Goal: Navigation & Orientation: Find specific page/section

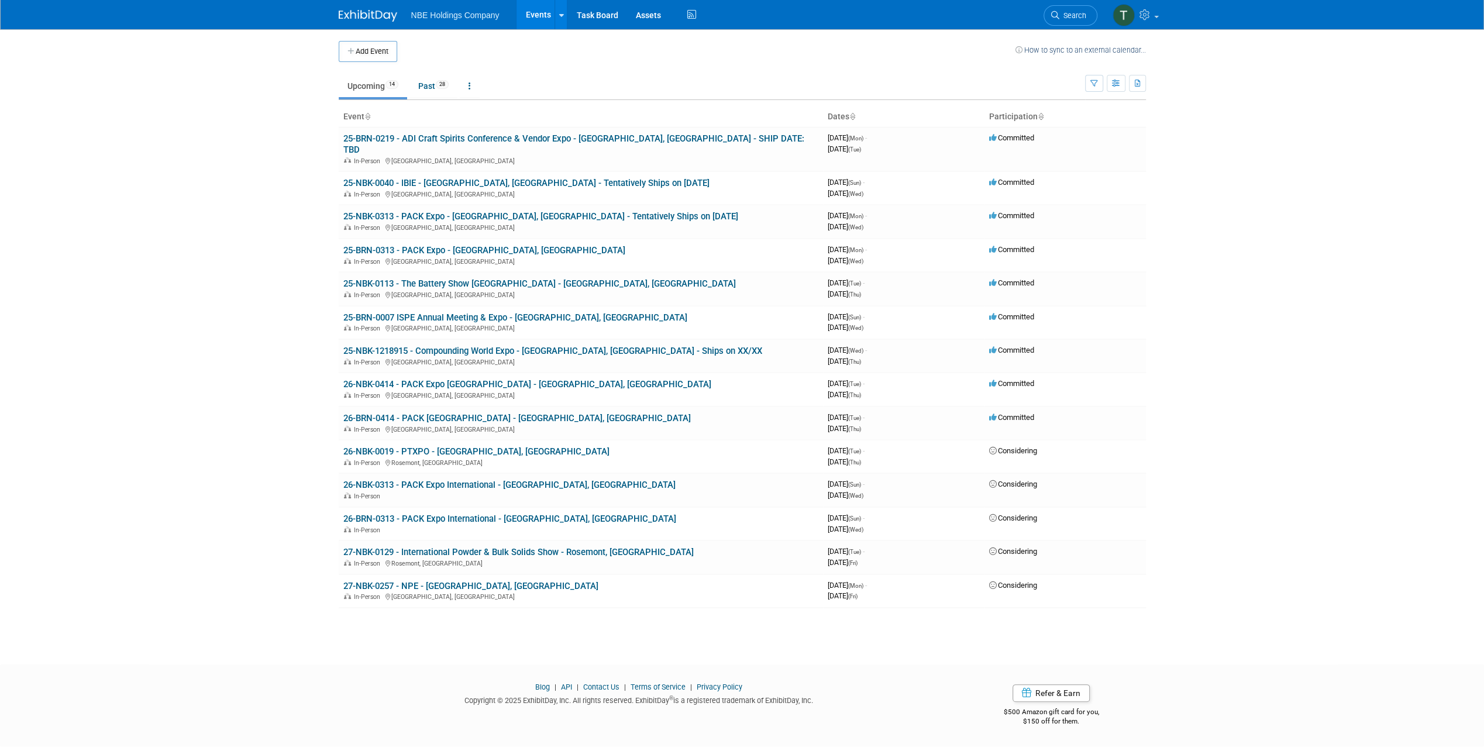
click at [636, 126] on th "Event" at bounding box center [581, 117] width 484 height 20
click at [640, 136] on link "25-BRN-0219 - ADI Craft Spirits Conference & Vendor Expo - [GEOGRAPHIC_DATA], […" at bounding box center [573, 144] width 461 height 22
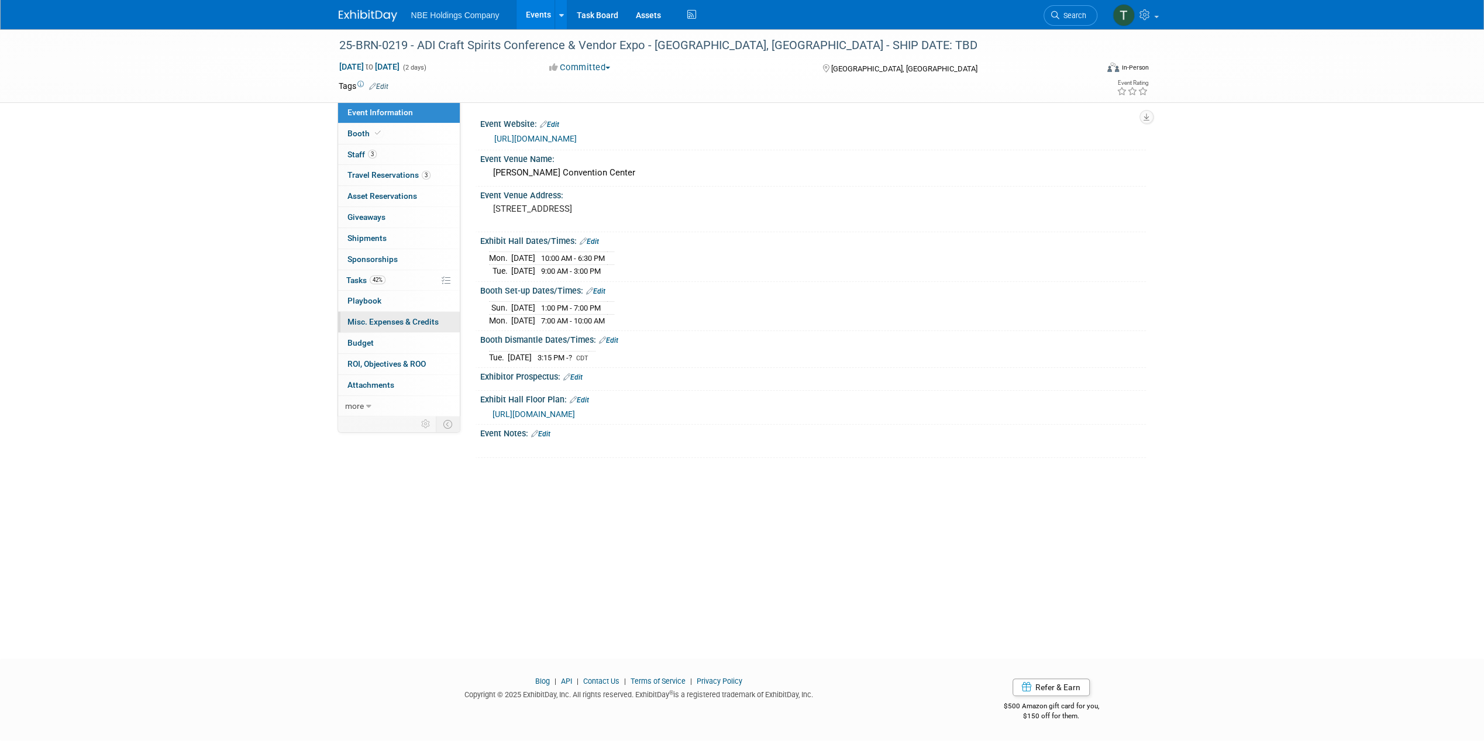
click at [381, 317] on span "Misc. Expenses & Credits 0" at bounding box center [393, 321] width 91 height 9
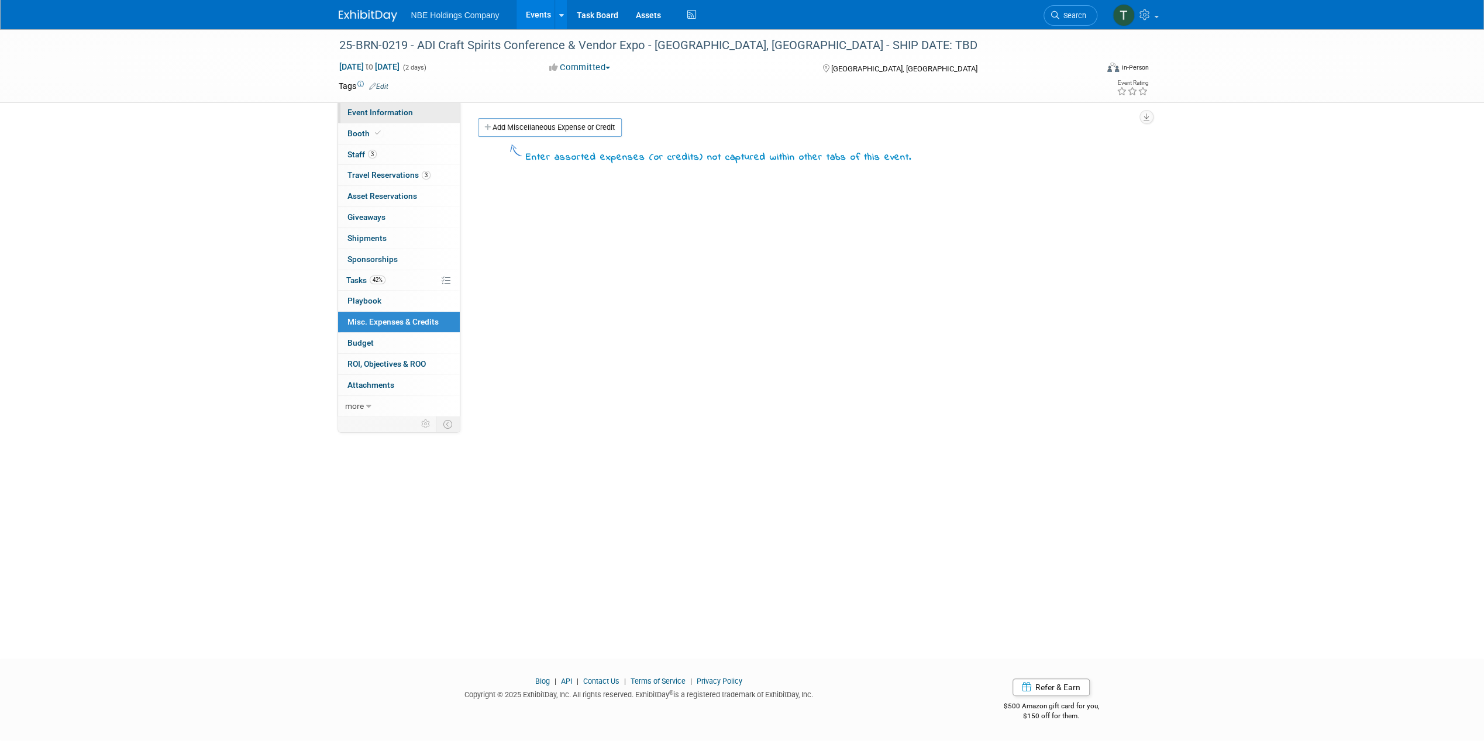
click at [397, 121] on link "Event Information" at bounding box center [399, 112] width 122 height 20
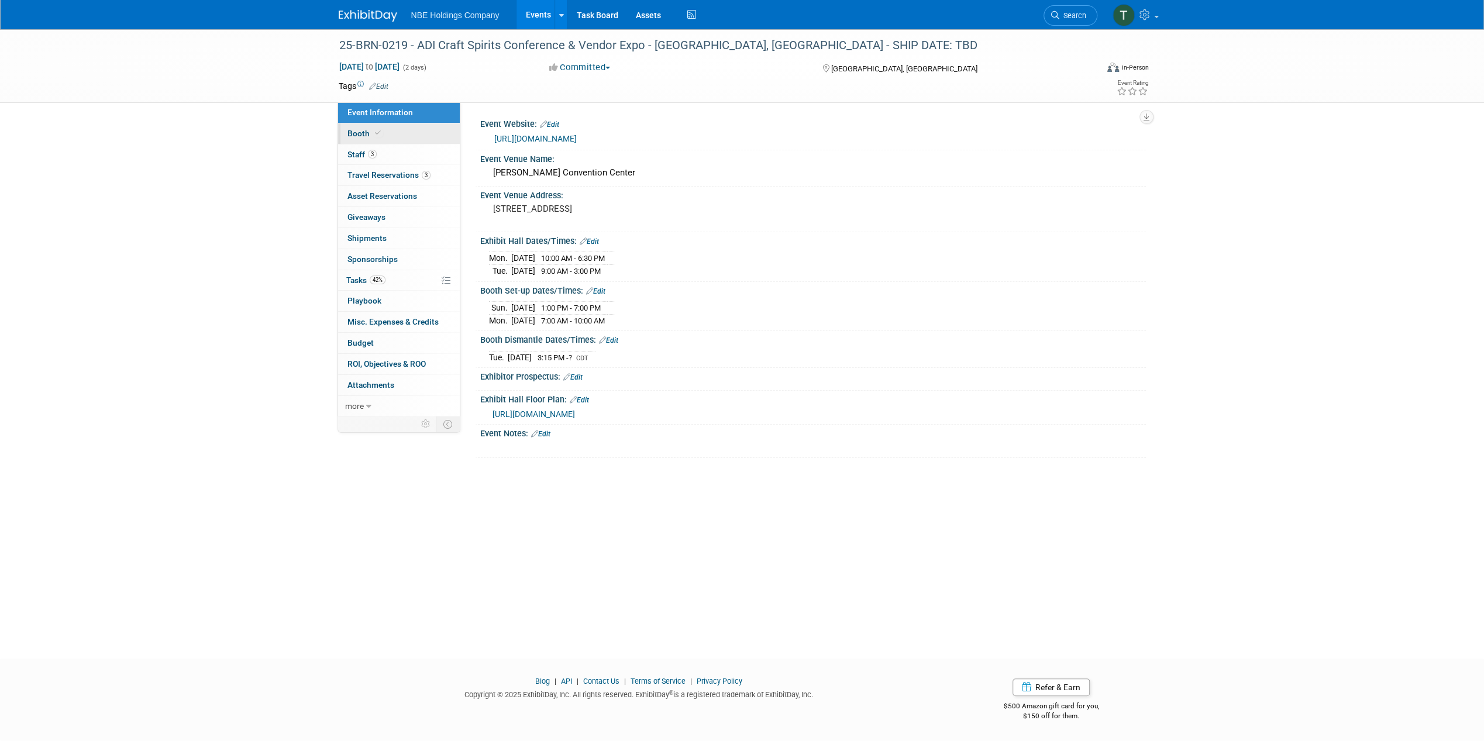
click at [427, 135] on link "Booth" at bounding box center [399, 133] width 122 height 20
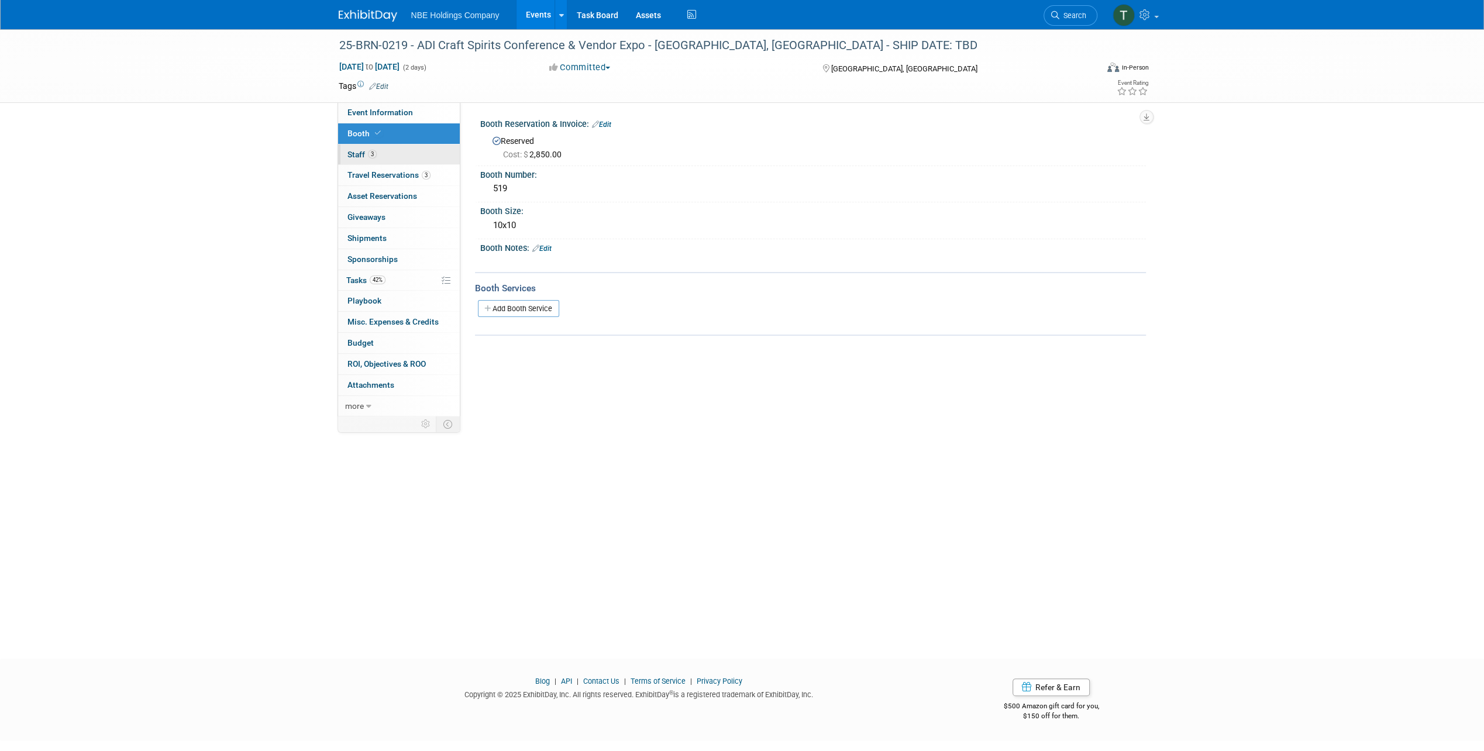
click at [417, 154] on link "3 Staff 3" at bounding box center [399, 155] width 122 height 20
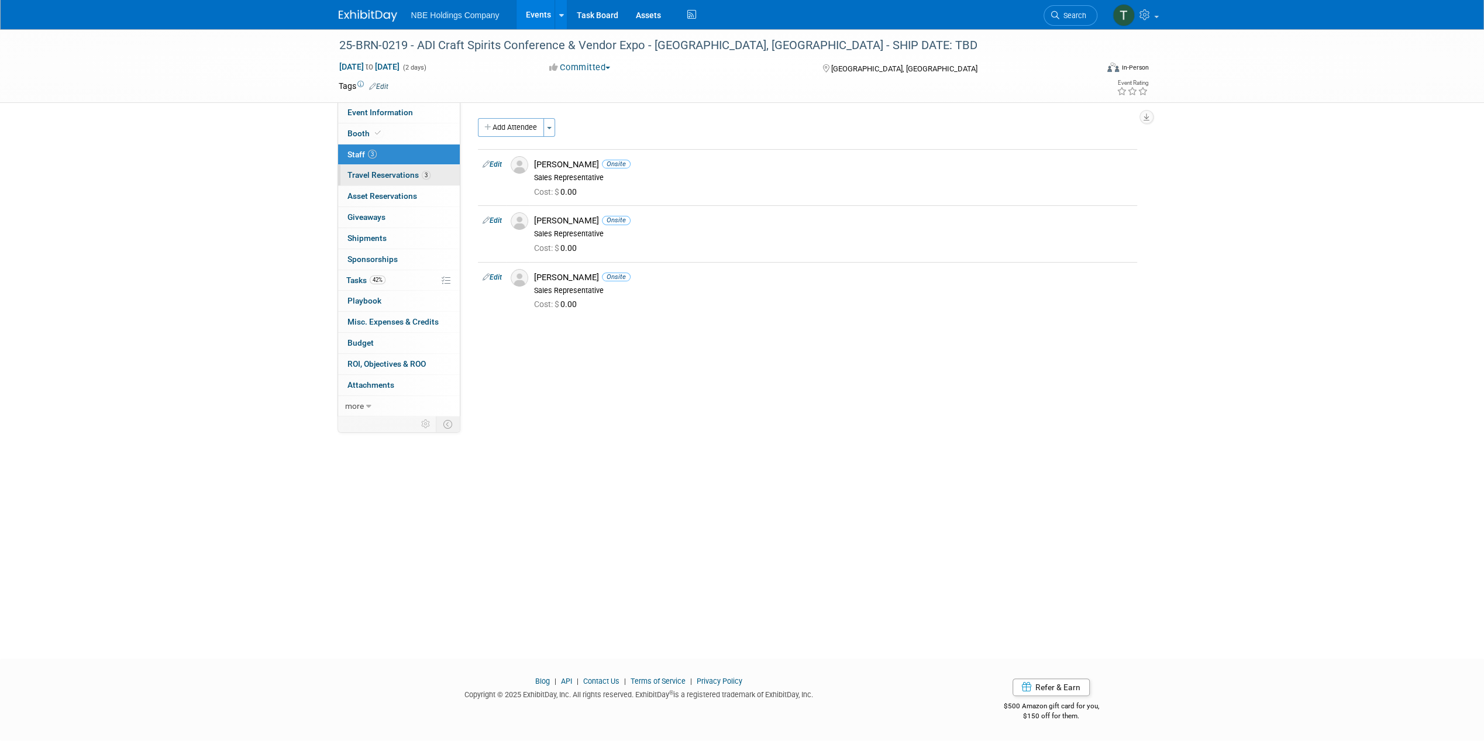
click at [402, 177] on span "Travel Reservations 3" at bounding box center [389, 174] width 83 height 9
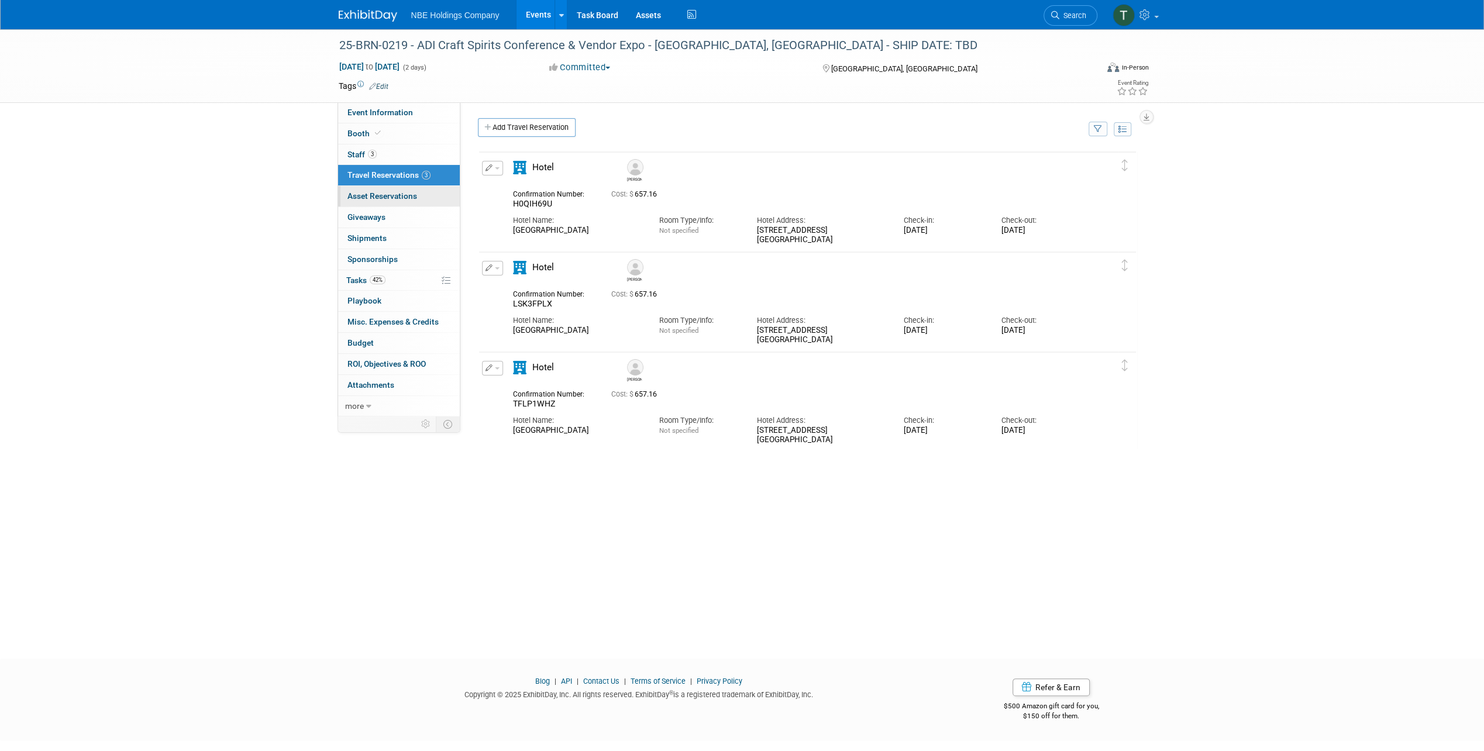
click at [398, 200] on span "Asset Reservations 0" at bounding box center [383, 195] width 70 height 9
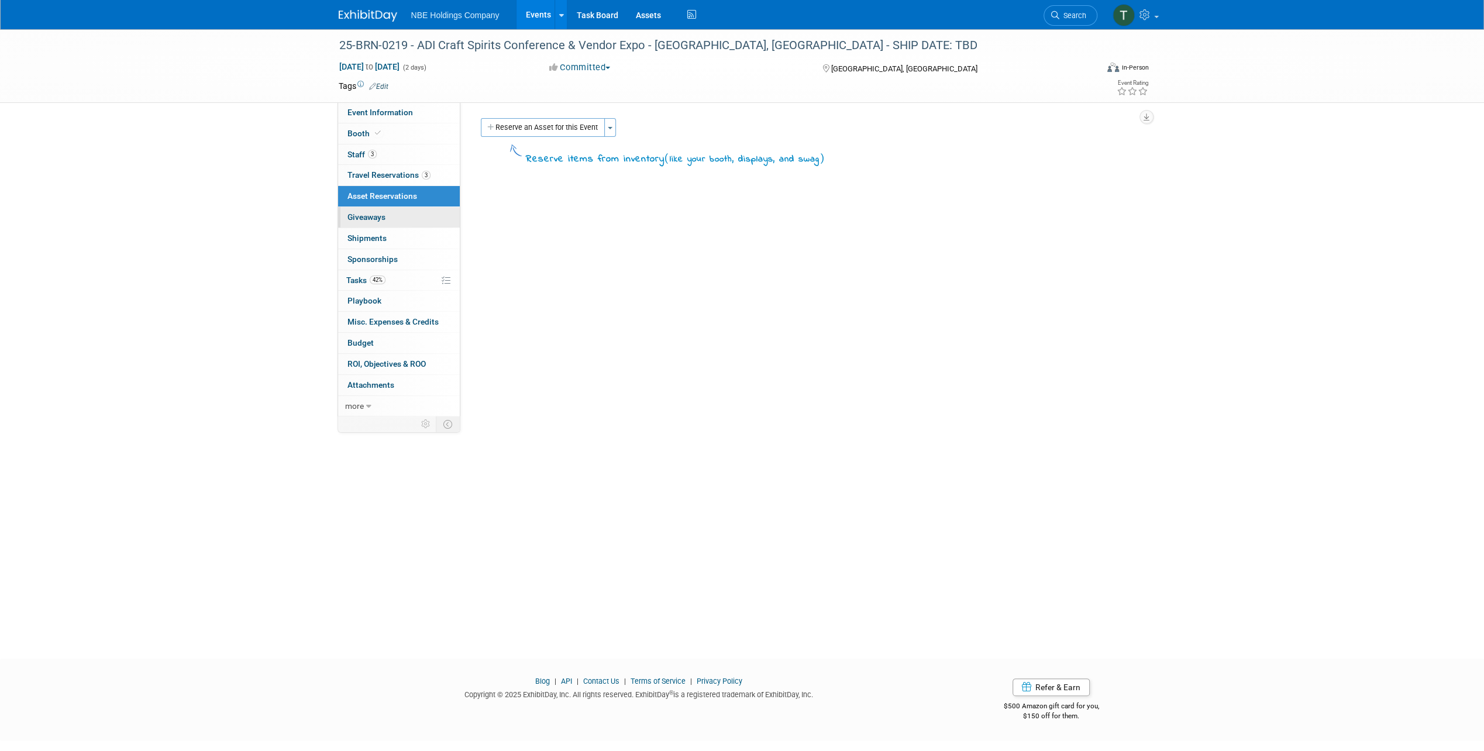
click at [396, 214] on link "0 Giveaways 0" at bounding box center [399, 217] width 122 height 20
click at [389, 247] on link "0 Shipments 0" at bounding box center [399, 238] width 122 height 20
click at [388, 256] on span "Sponsorships 0" at bounding box center [373, 259] width 50 height 9
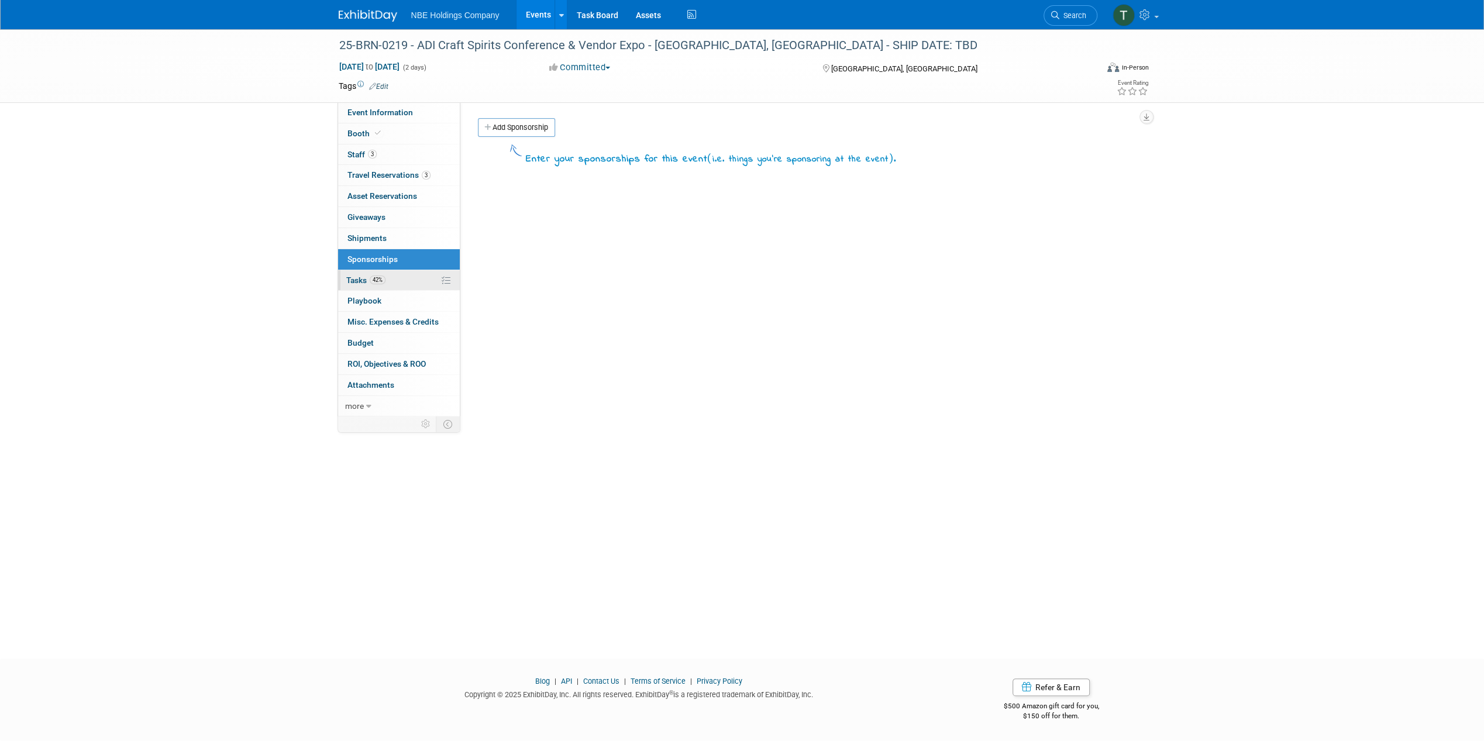
click at [388, 283] on link "42% Tasks 42%" at bounding box center [399, 280] width 122 height 20
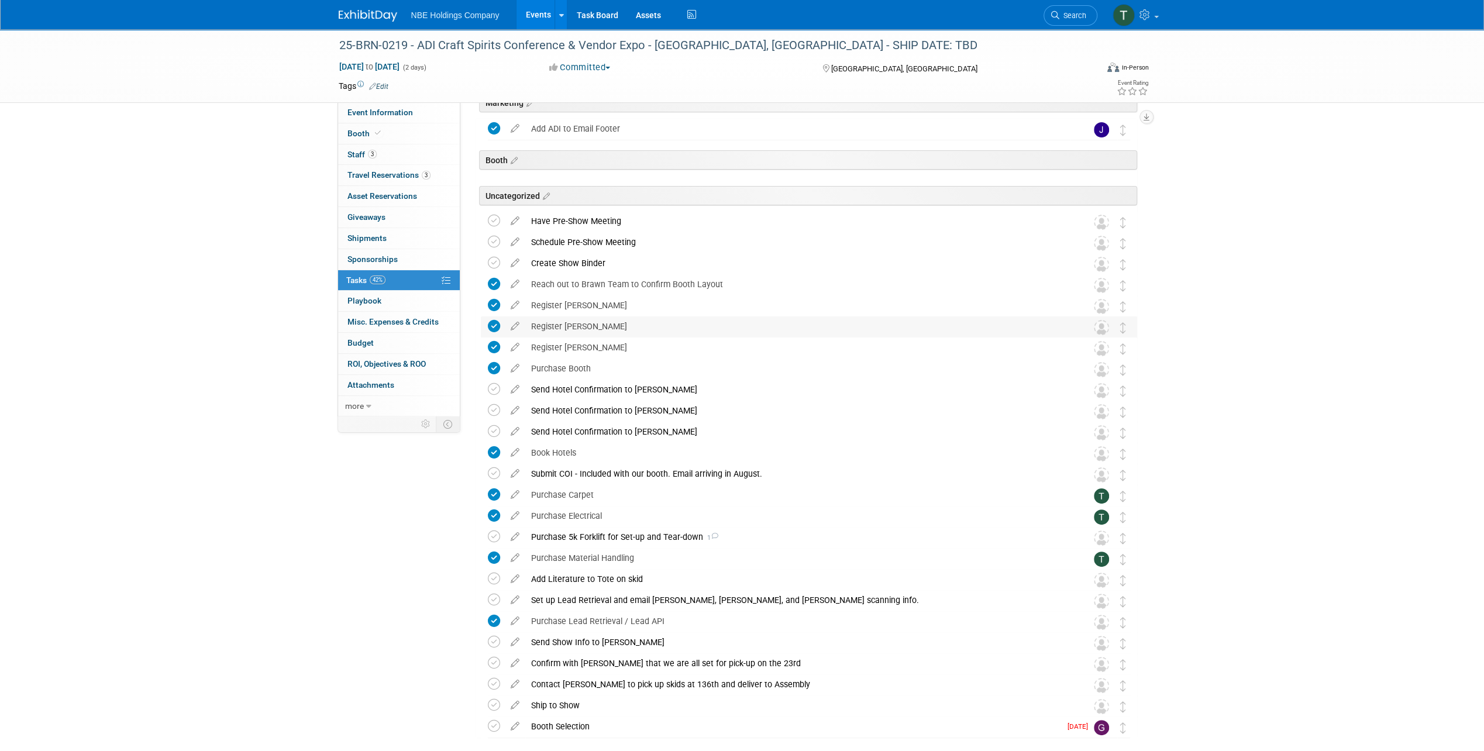
scroll to position [116, 0]
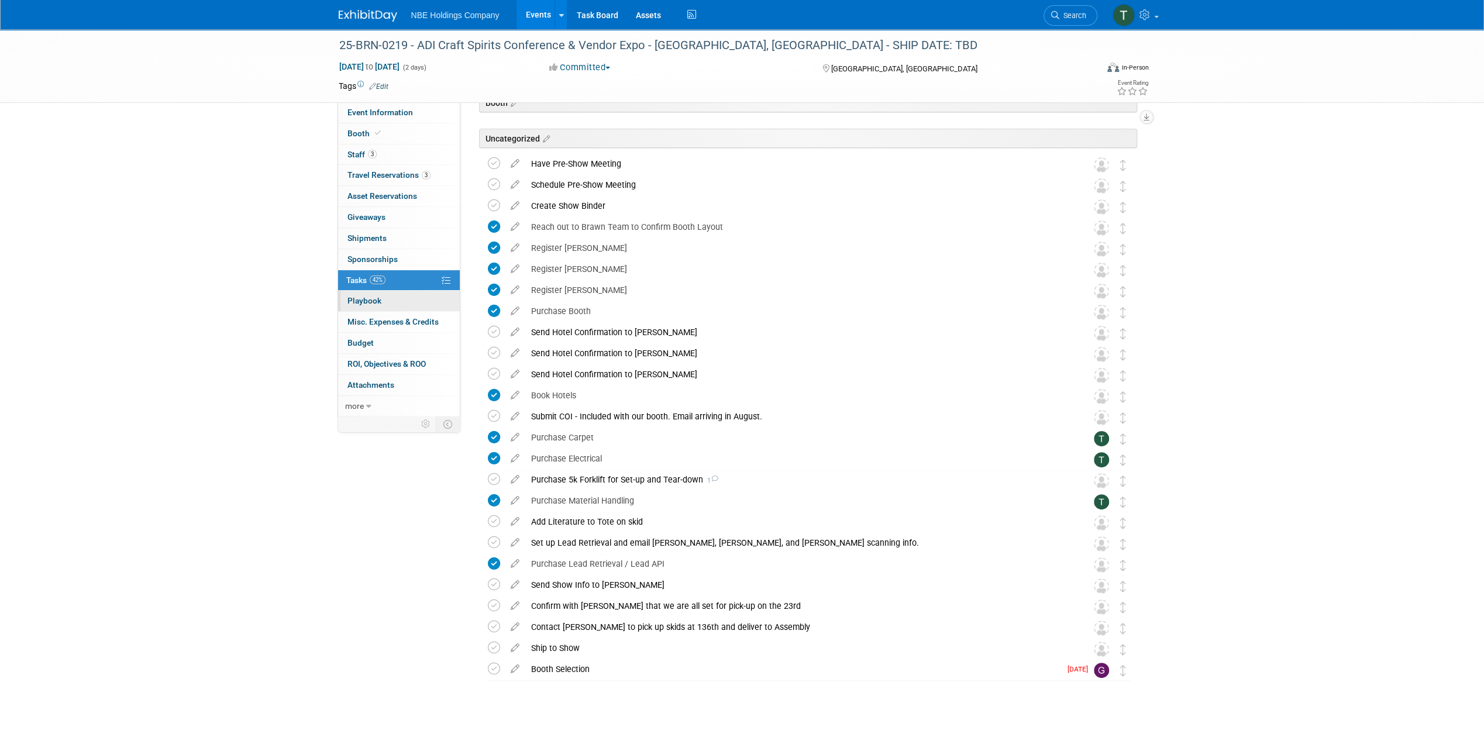
click at [412, 299] on link "0 Playbook 0" at bounding box center [399, 301] width 122 height 20
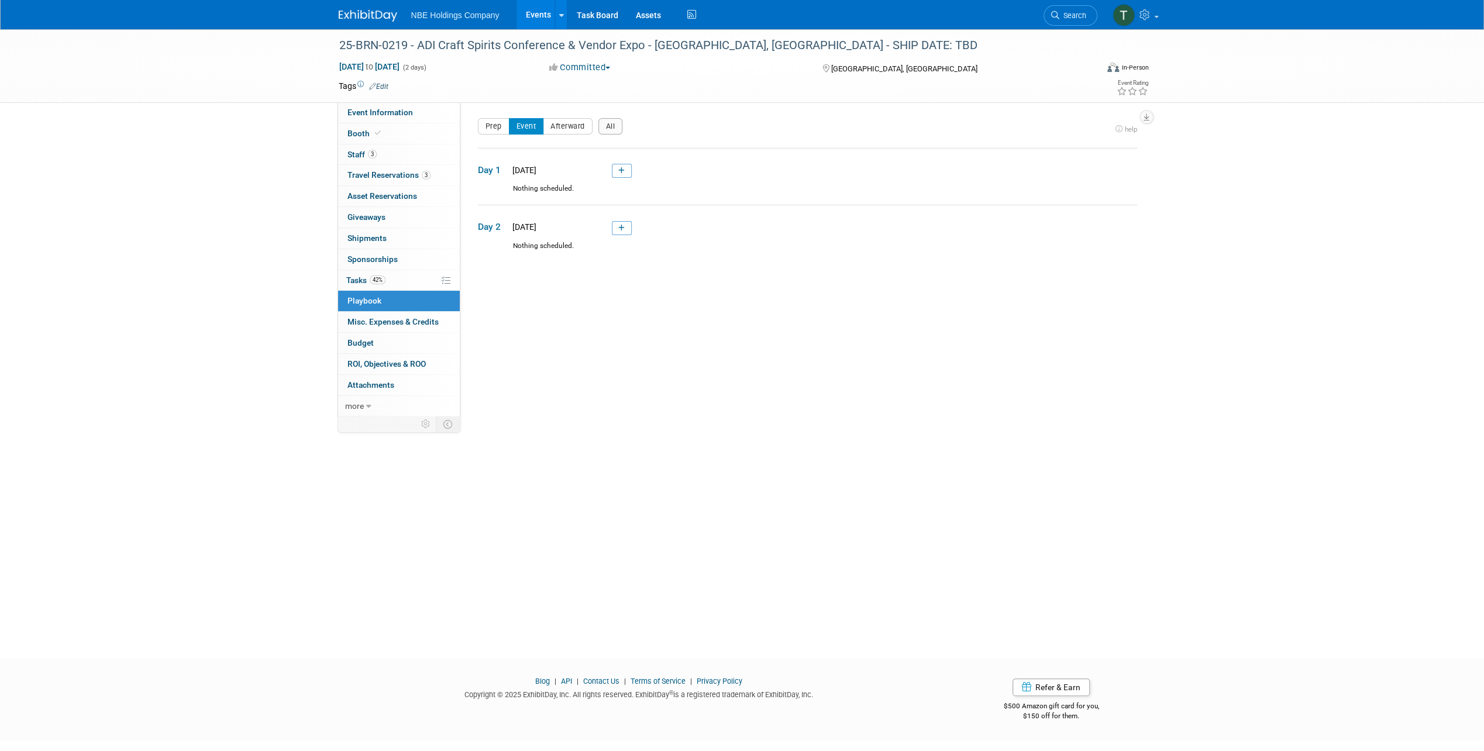
click at [412, 309] on link "0 Playbook 0" at bounding box center [399, 301] width 122 height 20
click at [406, 338] on link "Budget" at bounding box center [399, 343] width 122 height 20
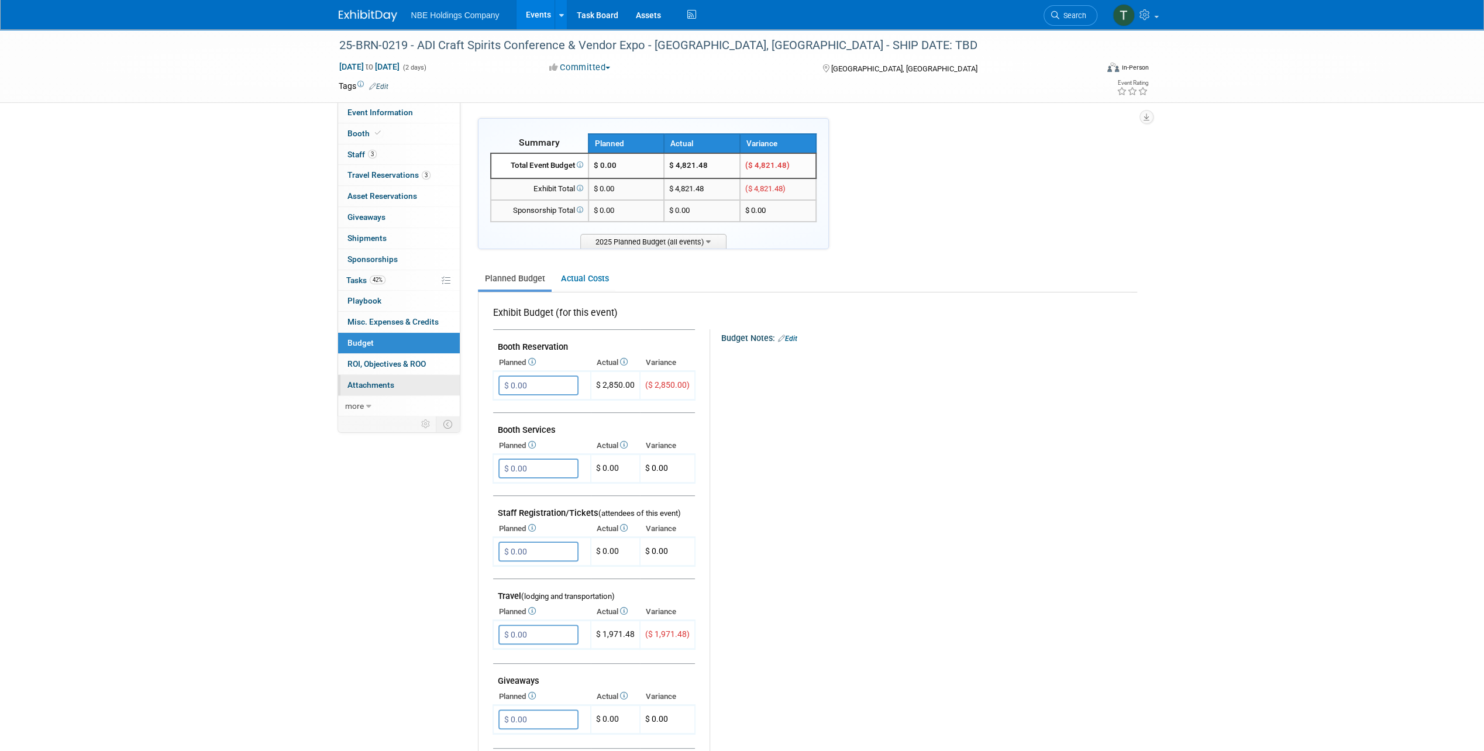
click at [409, 376] on link "0 Attachments 0" at bounding box center [399, 385] width 122 height 20
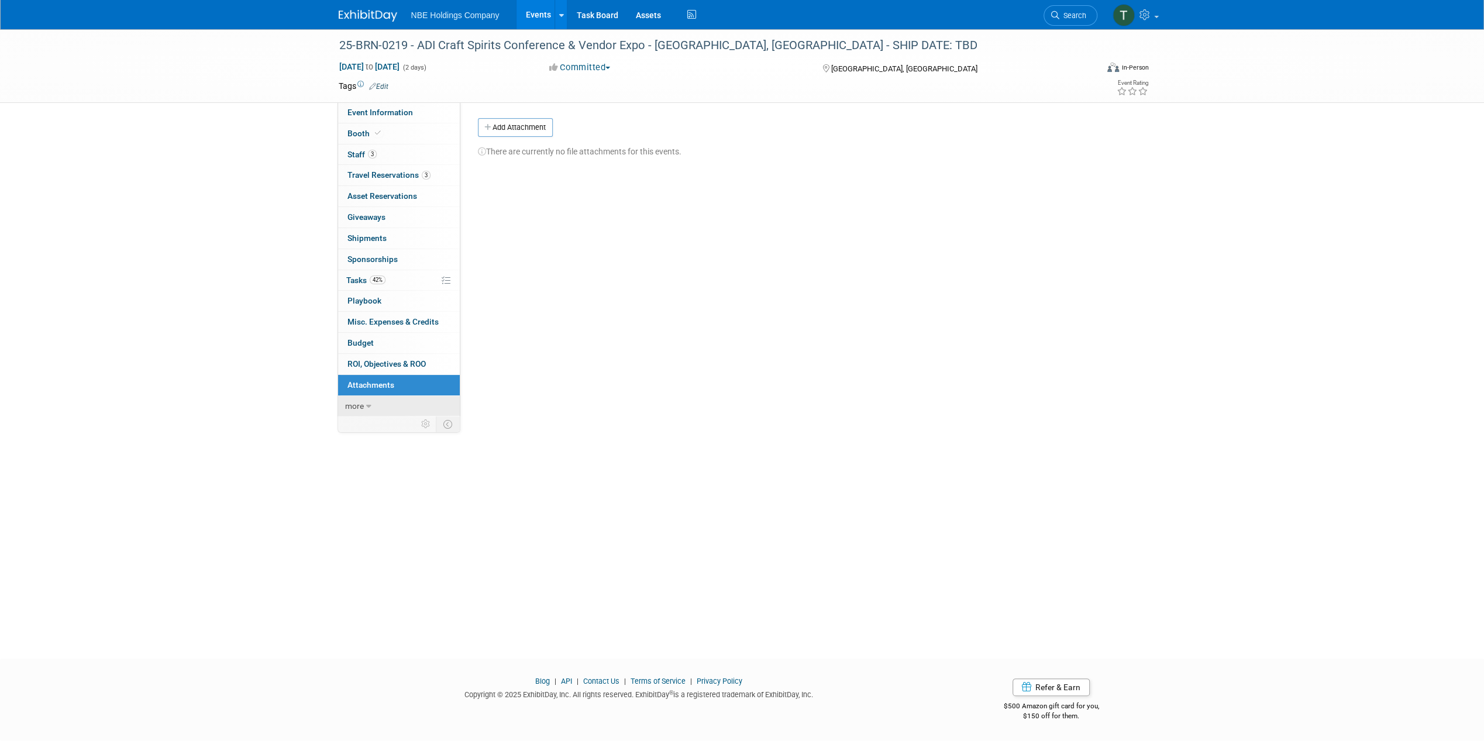
click at [369, 405] on icon at bounding box center [368, 407] width 5 height 8
click at [408, 422] on span "Event Binder (.pdf export)" at bounding box center [395, 426] width 94 height 9
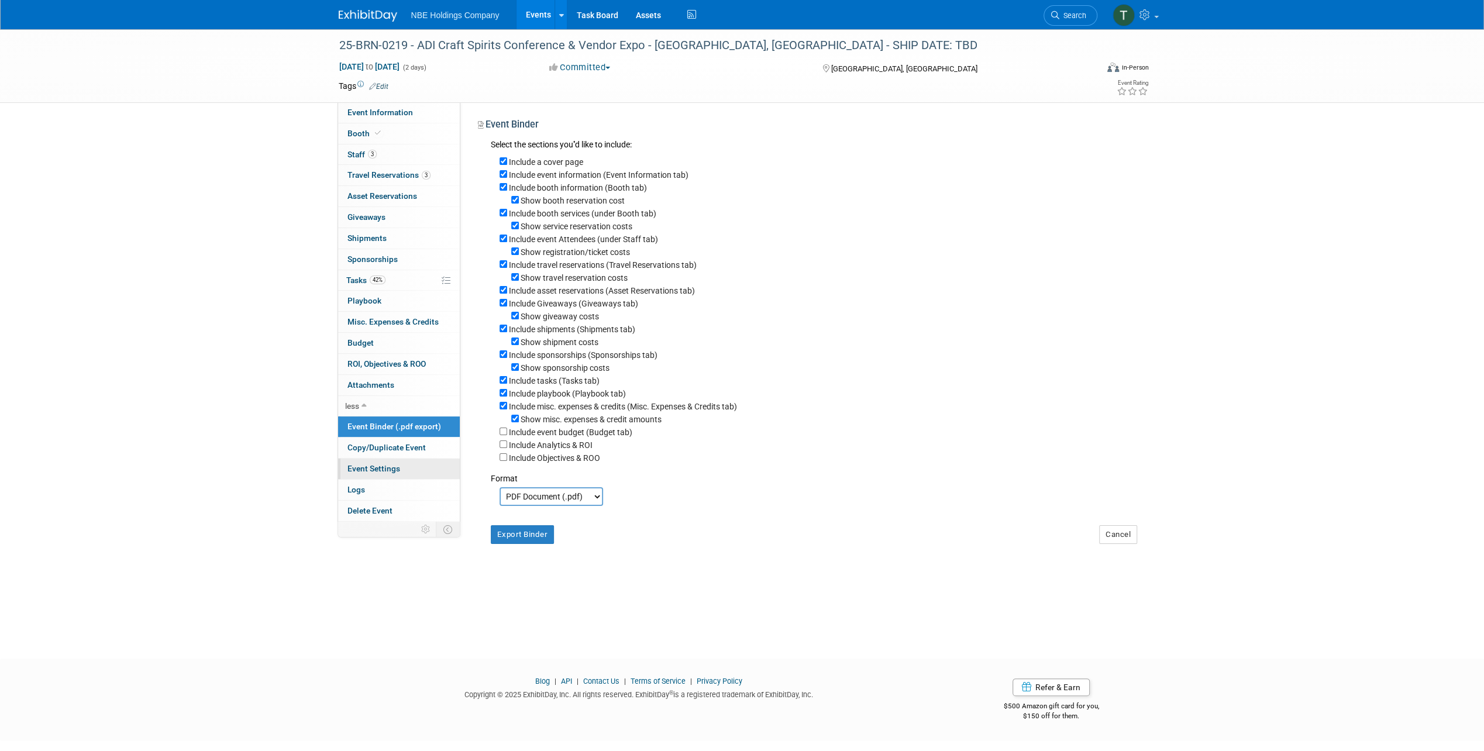
click at [363, 465] on span "Event Settings" at bounding box center [374, 468] width 53 height 9
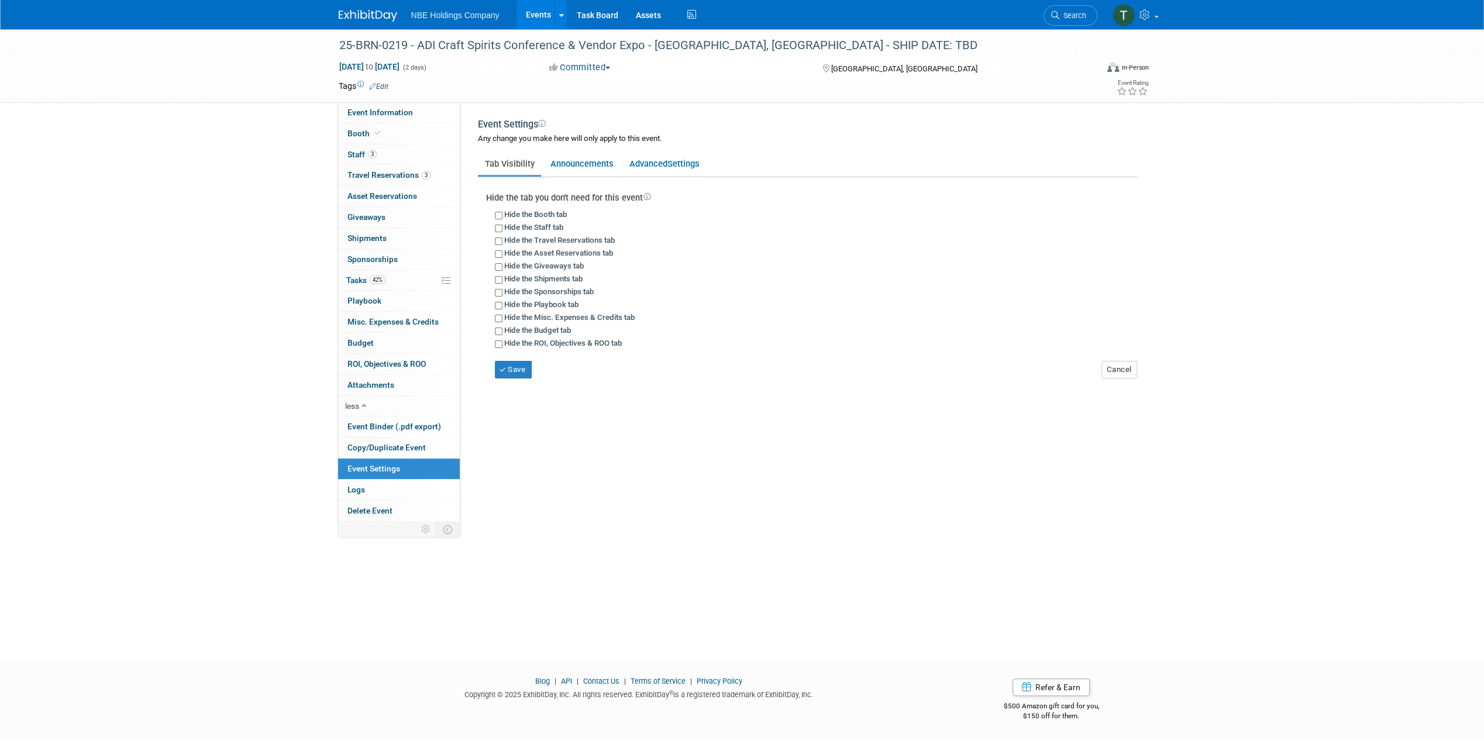
click at [286, 287] on div "25-BRN-0219 - ADI Craft Spirits Conference & Vendor Expo - San Antonio, TX - SH…" at bounding box center [742, 333] width 1484 height 609
click at [548, 16] on link "Events" at bounding box center [538, 14] width 43 height 29
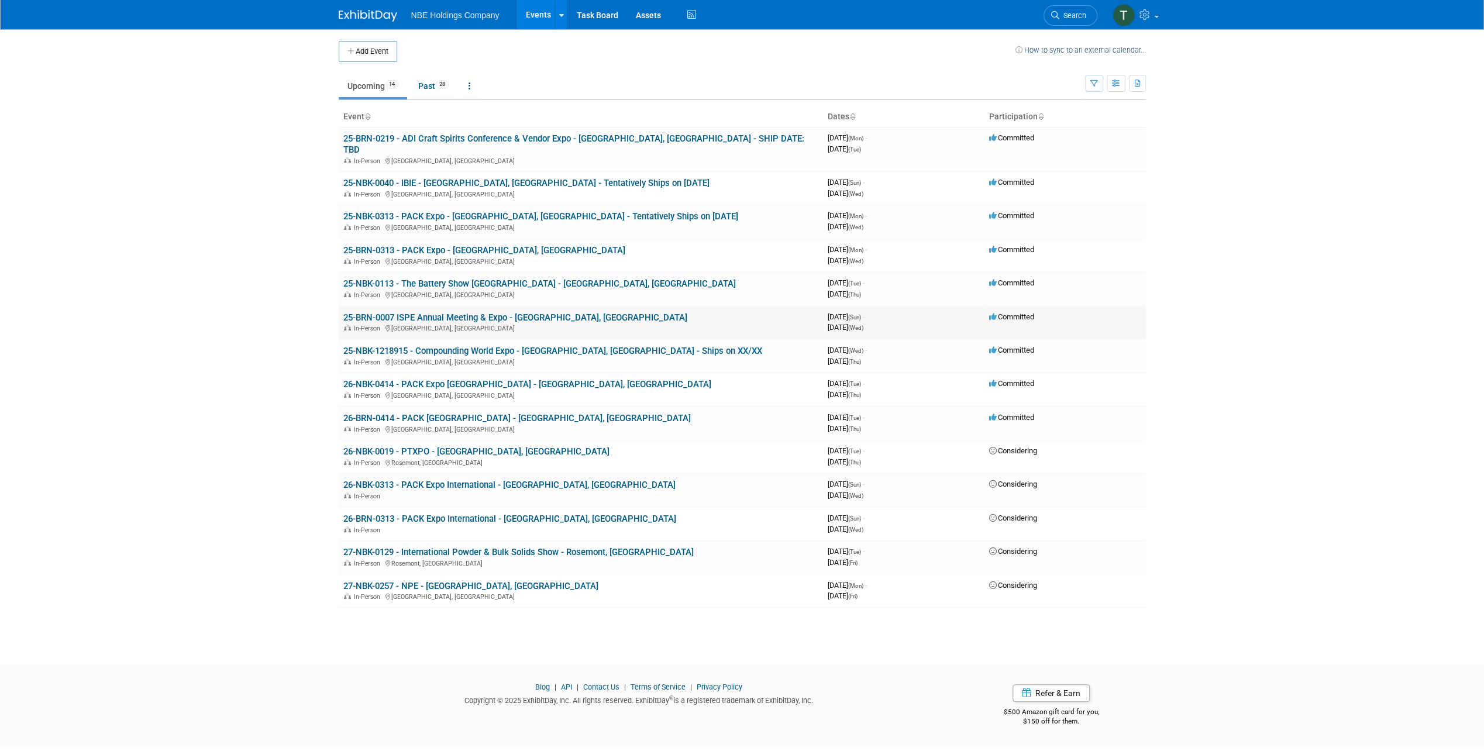
click at [474, 312] on link "25-BRN-0007 ISPE Annual Meeting & Expo - [GEOGRAPHIC_DATA], [GEOGRAPHIC_DATA]" at bounding box center [515, 317] width 344 height 11
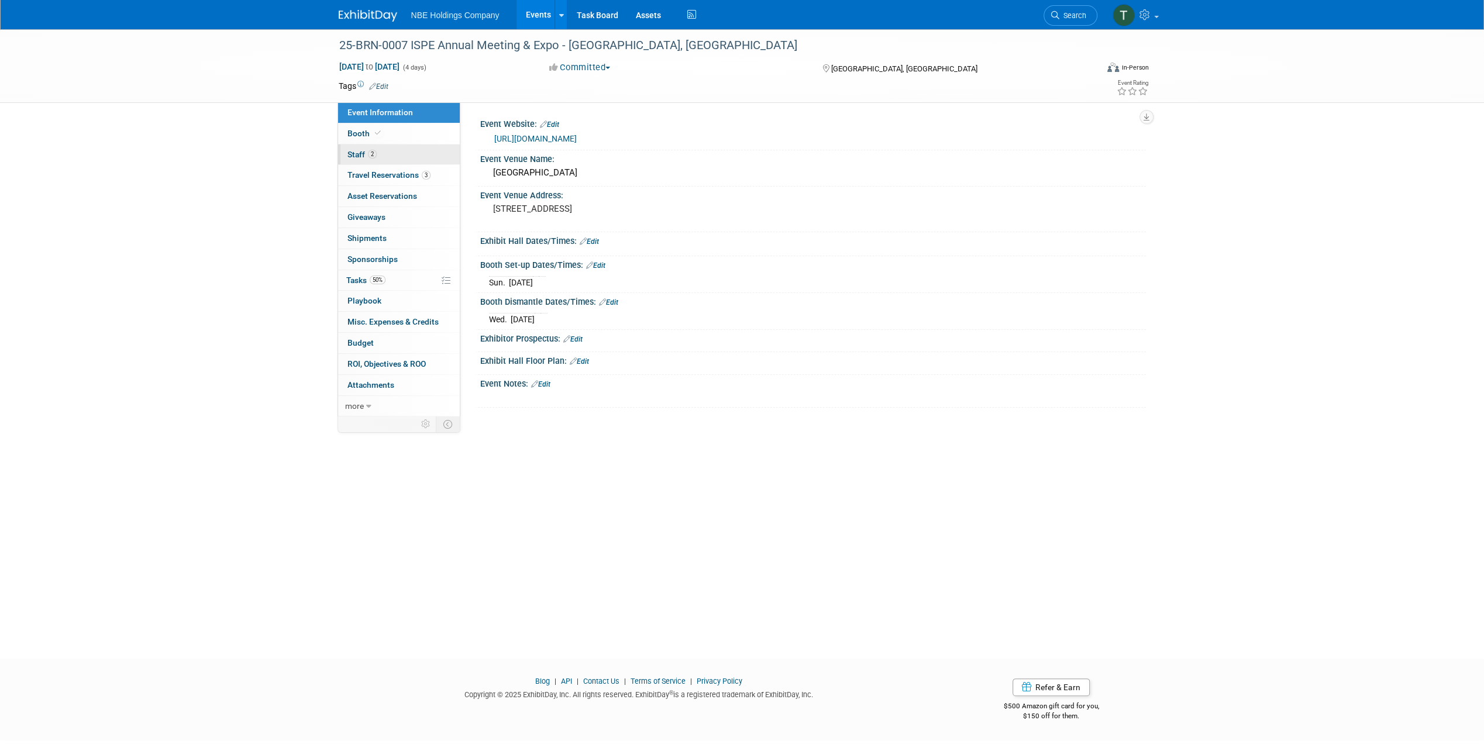
click at [386, 154] on link "2 Staff 2" at bounding box center [399, 155] width 122 height 20
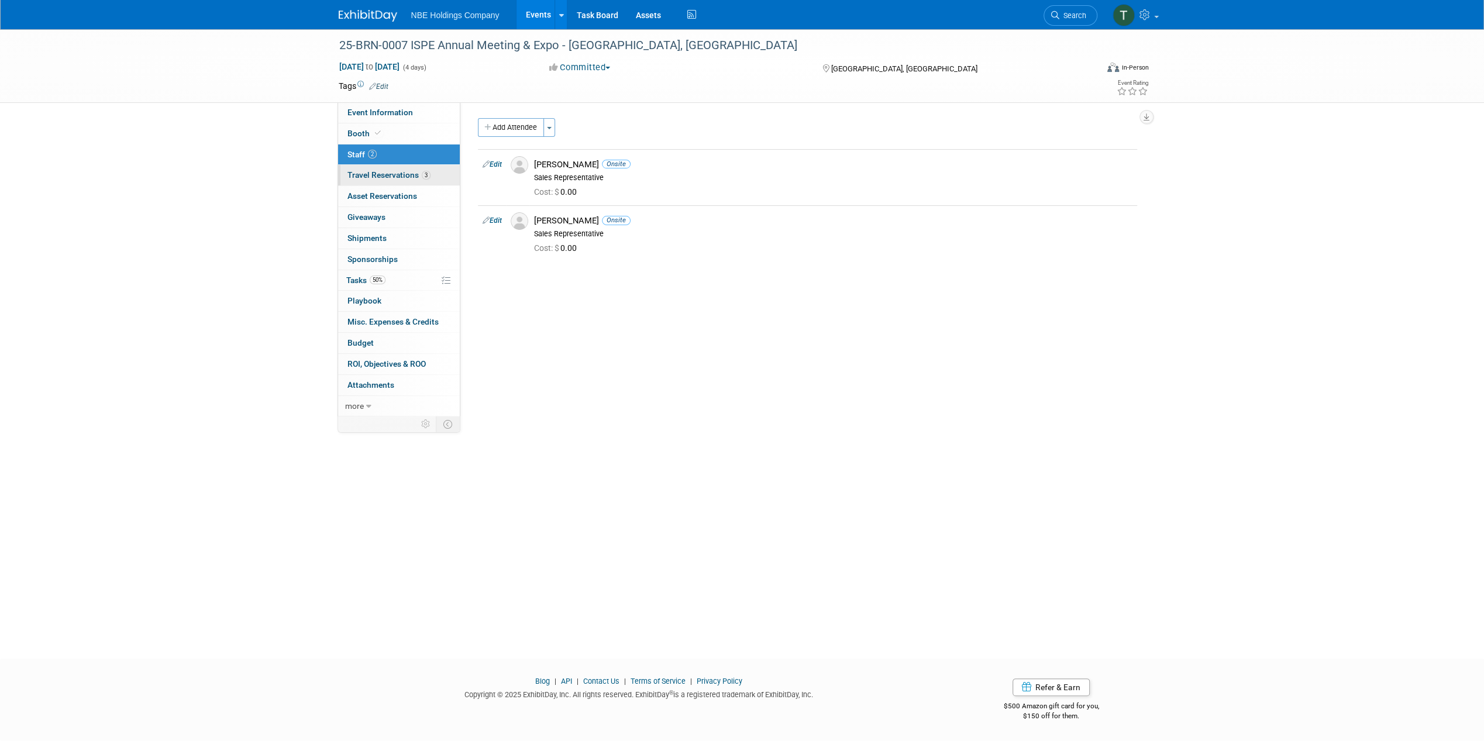
click at [385, 172] on span "Travel Reservations 3" at bounding box center [389, 174] width 83 height 9
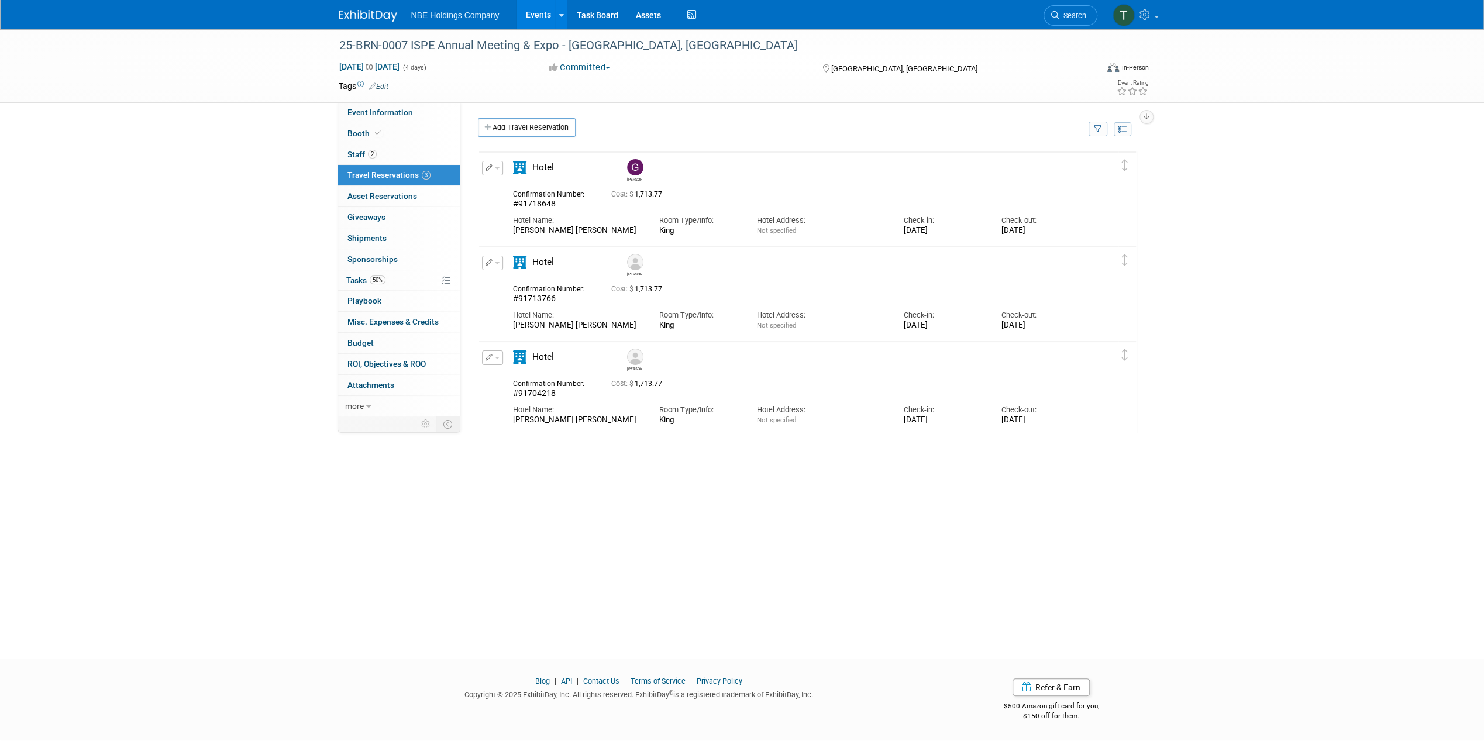
drag, startPoint x: 373, startPoint y: 70, endPoint x: 1273, endPoint y: 191, distance: 908.0
click at [1287, 187] on div "25-BRN-0007 ISPE Annual Meeting & Expo - Charlotte, NC Oct 26, 2025 to Oct 29, …" at bounding box center [742, 333] width 1484 height 609
drag, startPoint x: 646, startPoint y: 37, endPoint x: 411, endPoint y: 37, distance: 235.2
click at [411, 37] on div "25-BRN-0007 ISPE Annual Meeting & Expo - [GEOGRAPHIC_DATA], [GEOGRAPHIC_DATA]" at bounding box center [707, 45] width 745 height 21
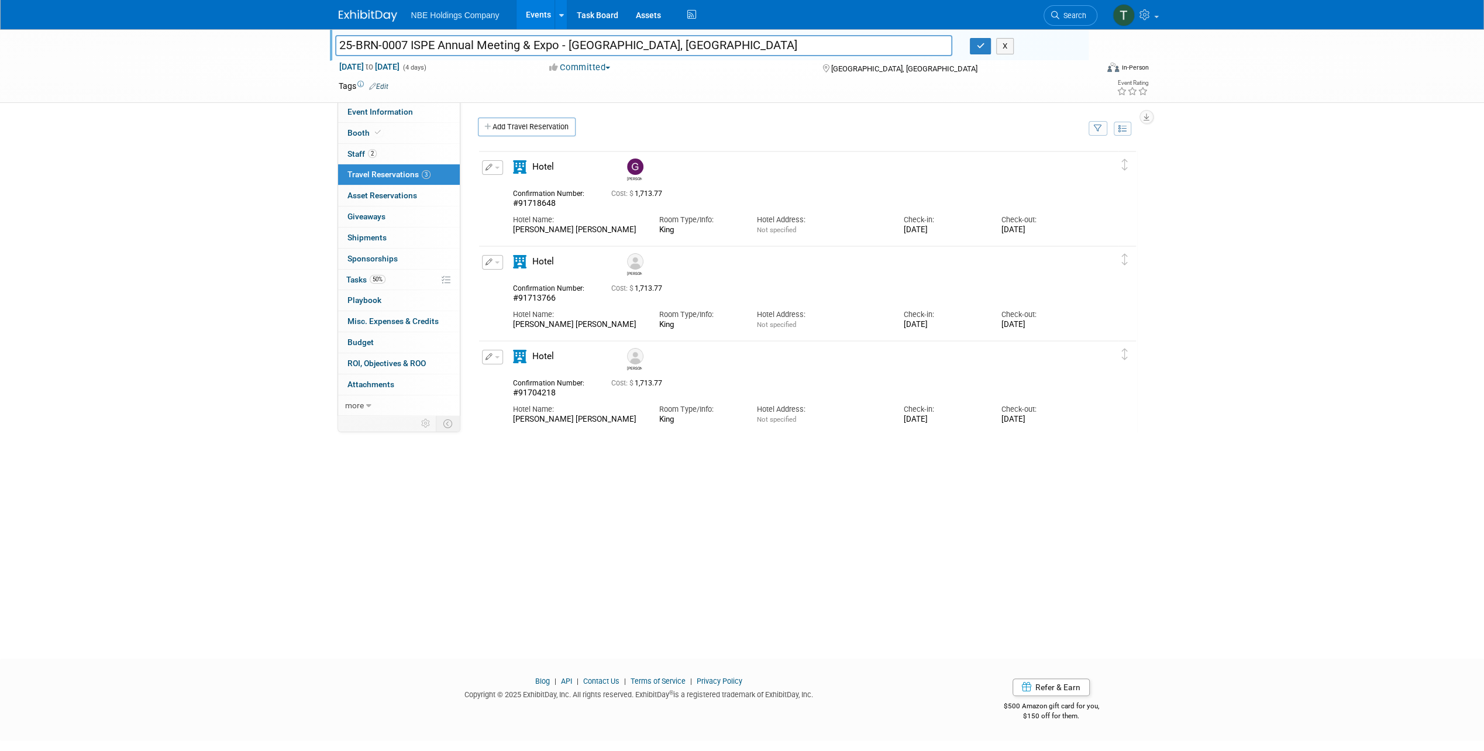
drag, startPoint x: 675, startPoint y: 50, endPoint x: 412, endPoint y: 51, distance: 263.3
click at [412, 51] on input "25-BRN-0007 ISPE Annual Meeting & Expo - [GEOGRAPHIC_DATA], [GEOGRAPHIC_DATA]" at bounding box center [644, 45] width 618 height 20
drag, startPoint x: 1377, startPoint y: 148, endPoint x: 1364, endPoint y: 137, distance: 16.6
click at [1377, 148] on div "25-BRN-0007 ISPE Annual Meeting & Expo - Charlotte, NC 25-BRN-0007 ISPE Annual …" at bounding box center [742, 333] width 1484 height 609
